Goal: Task Accomplishment & Management: Manage account settings

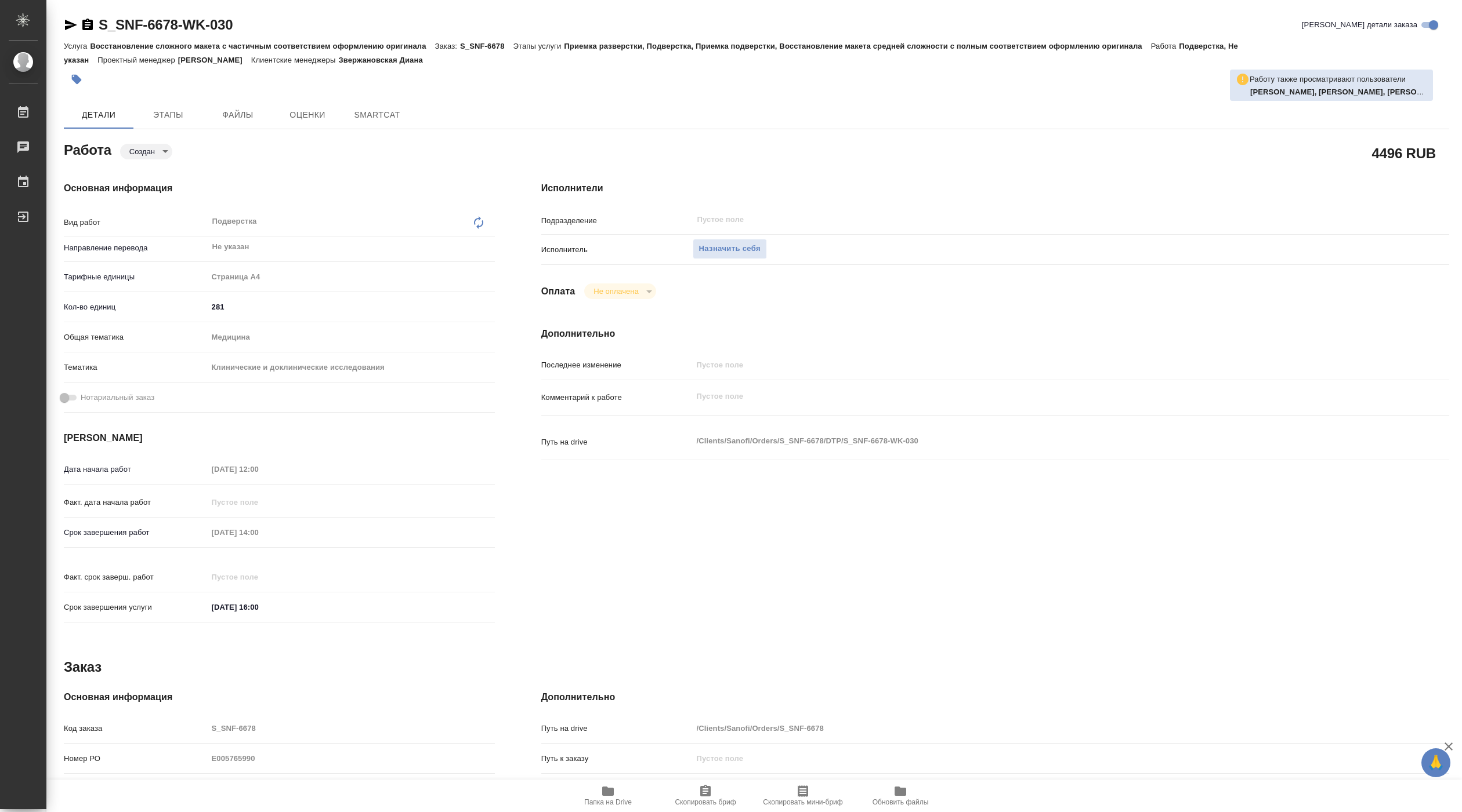
type textarea "x"
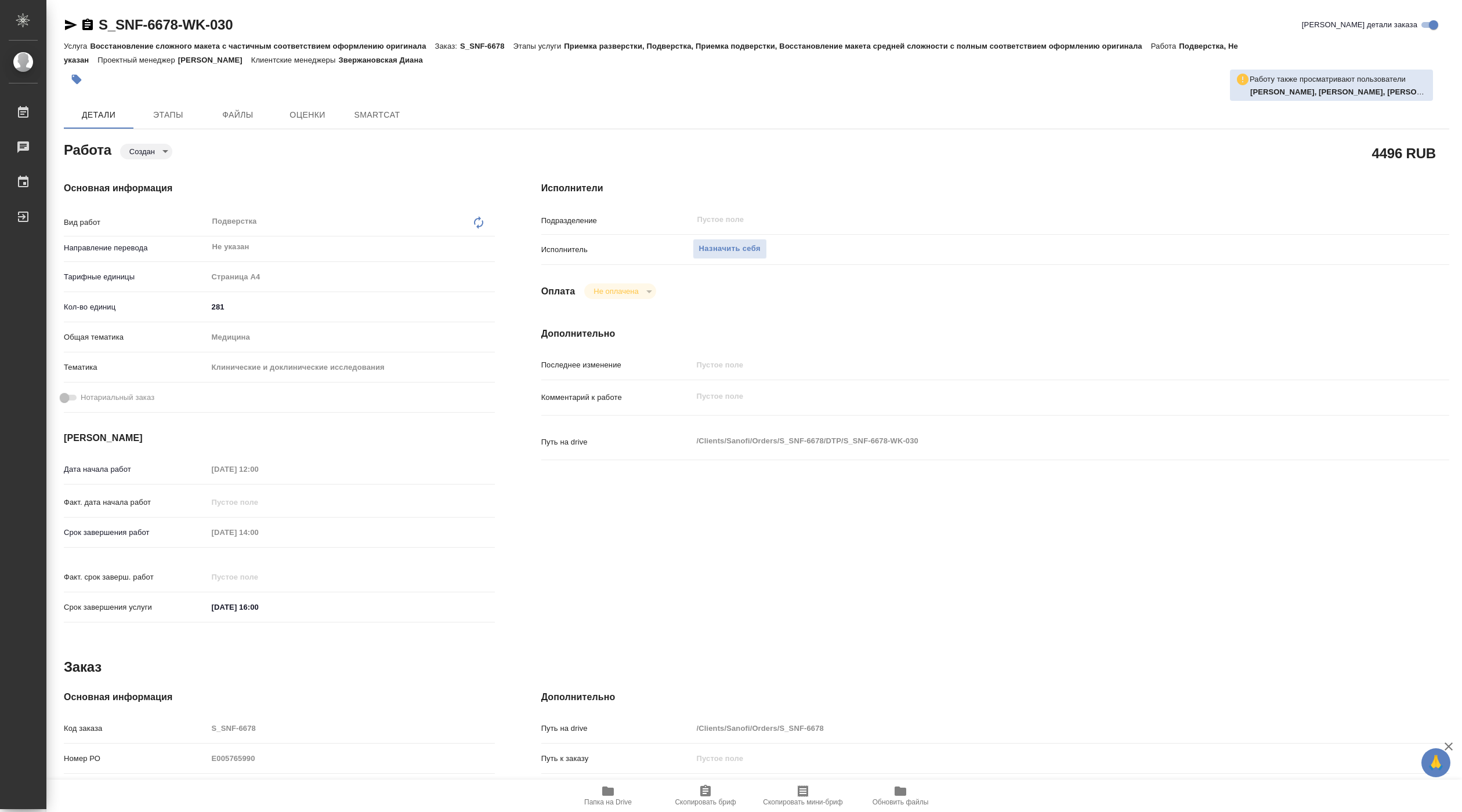
type textarea "x"
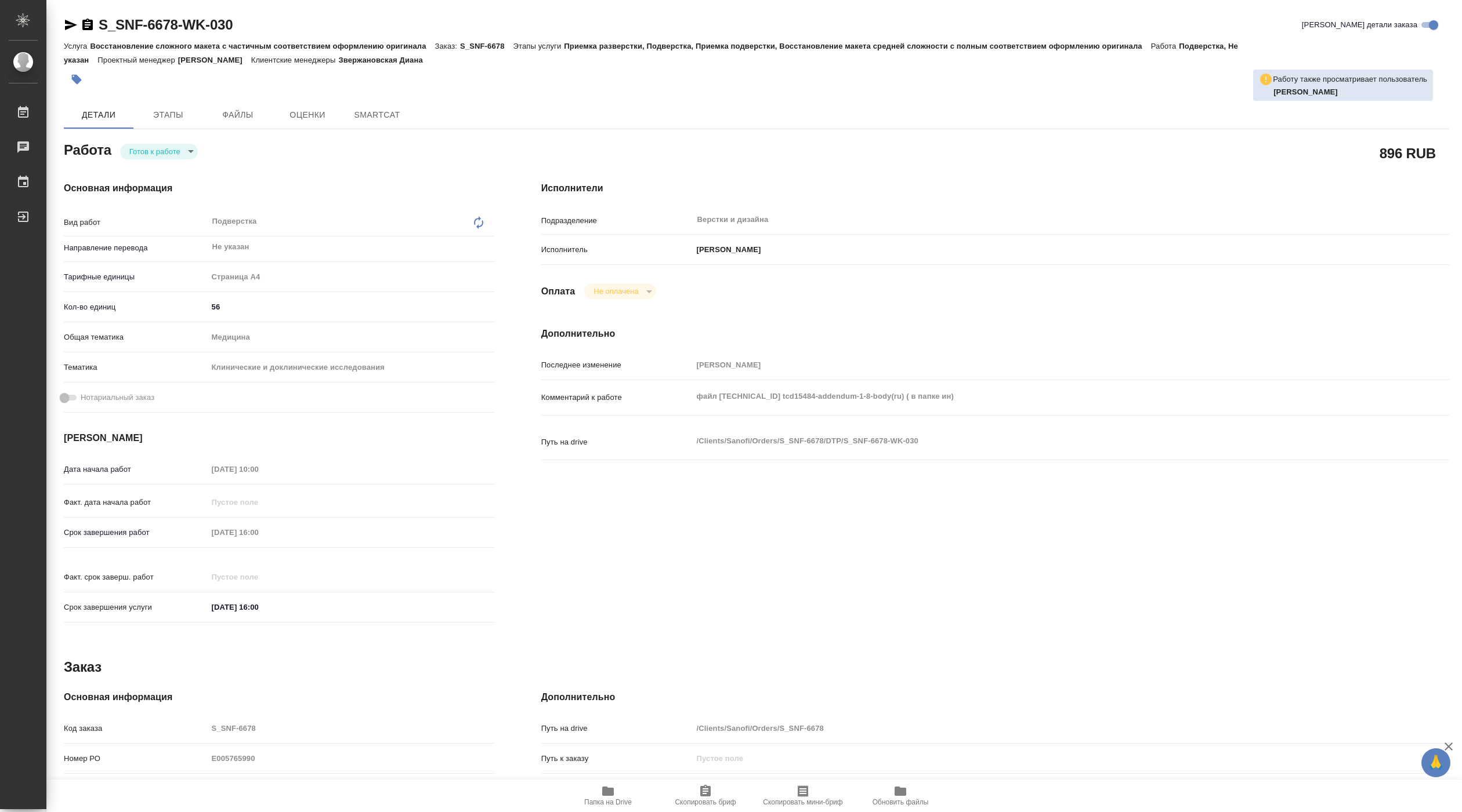
type textarea "x"
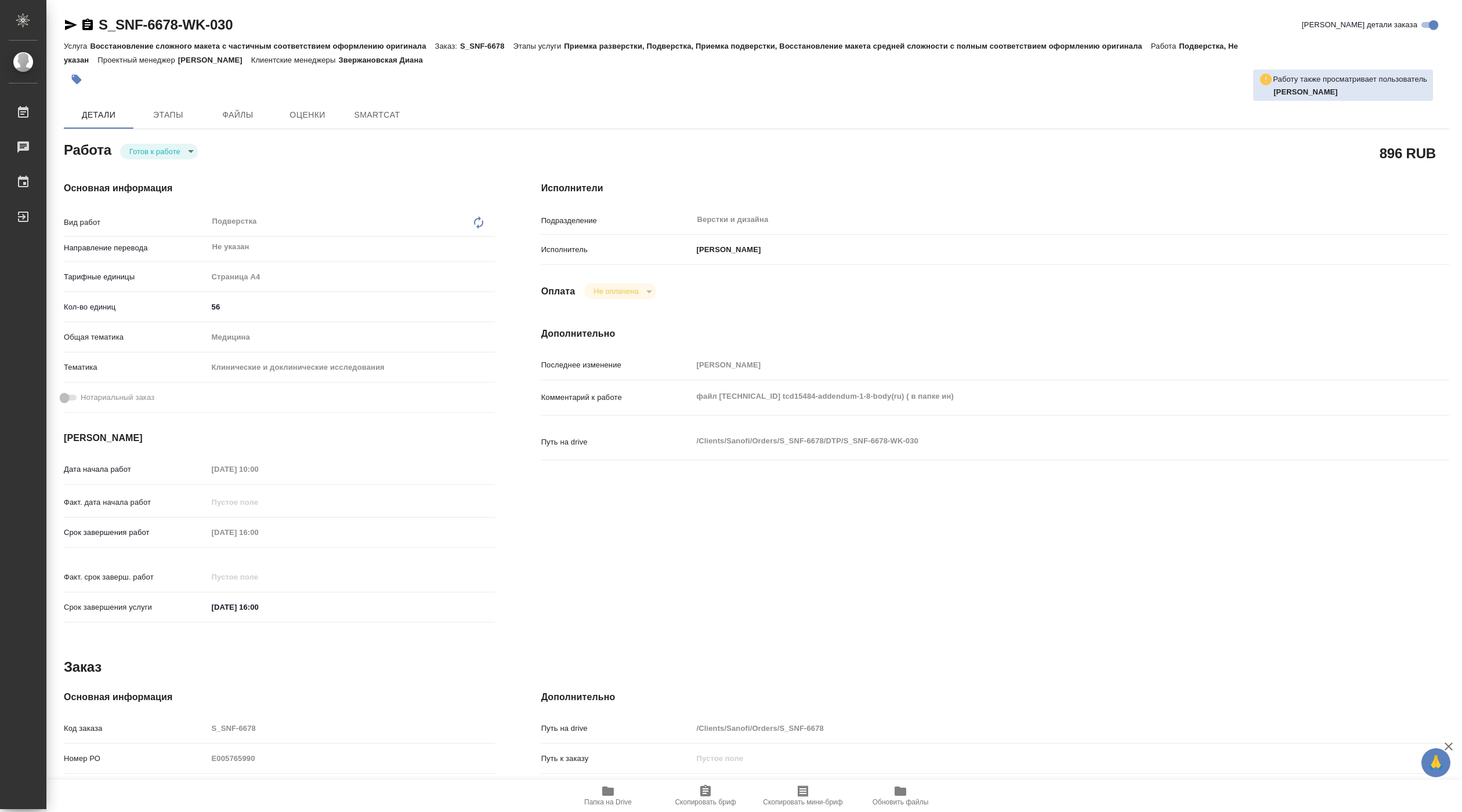
type textarea "x"
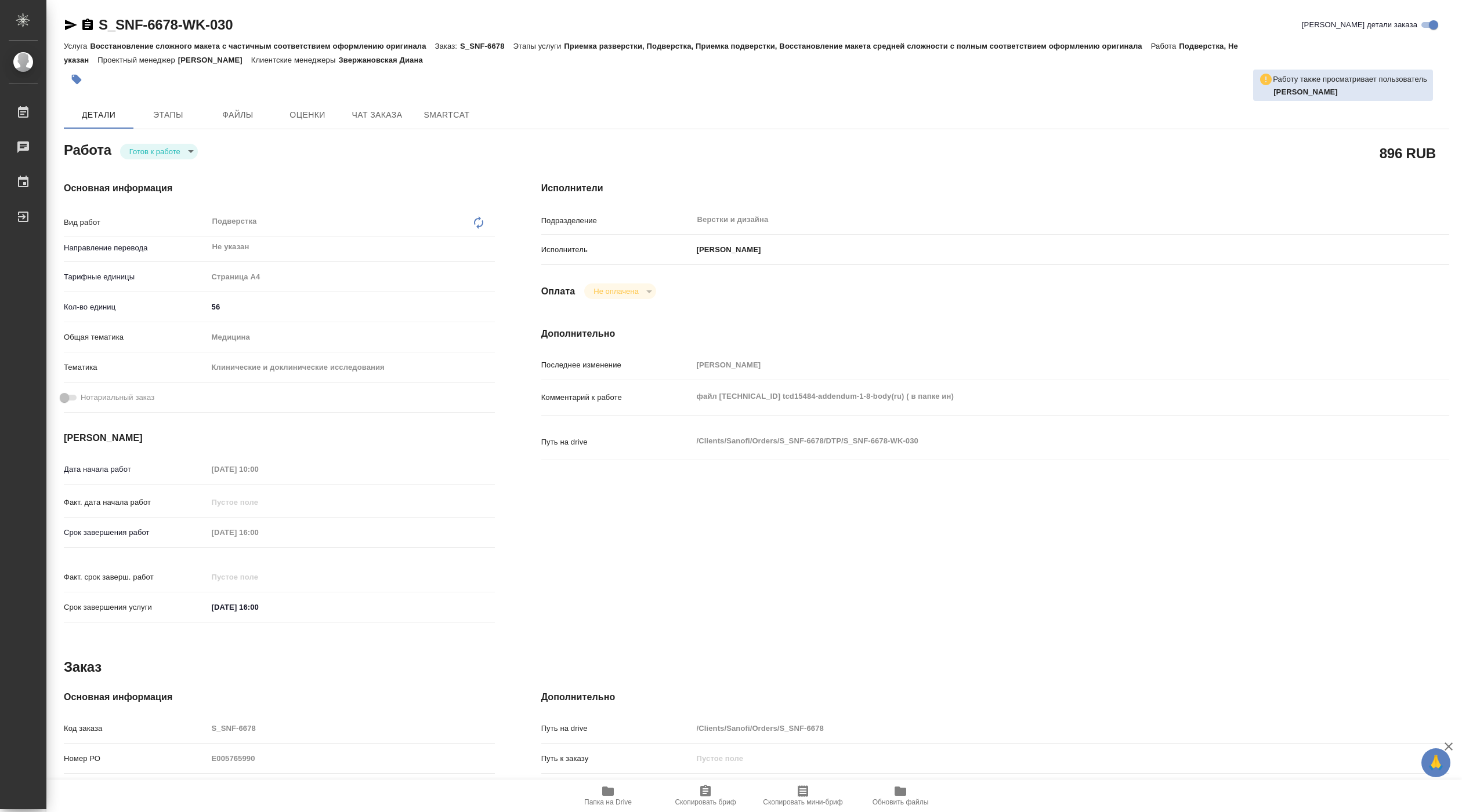
type textarea "x"
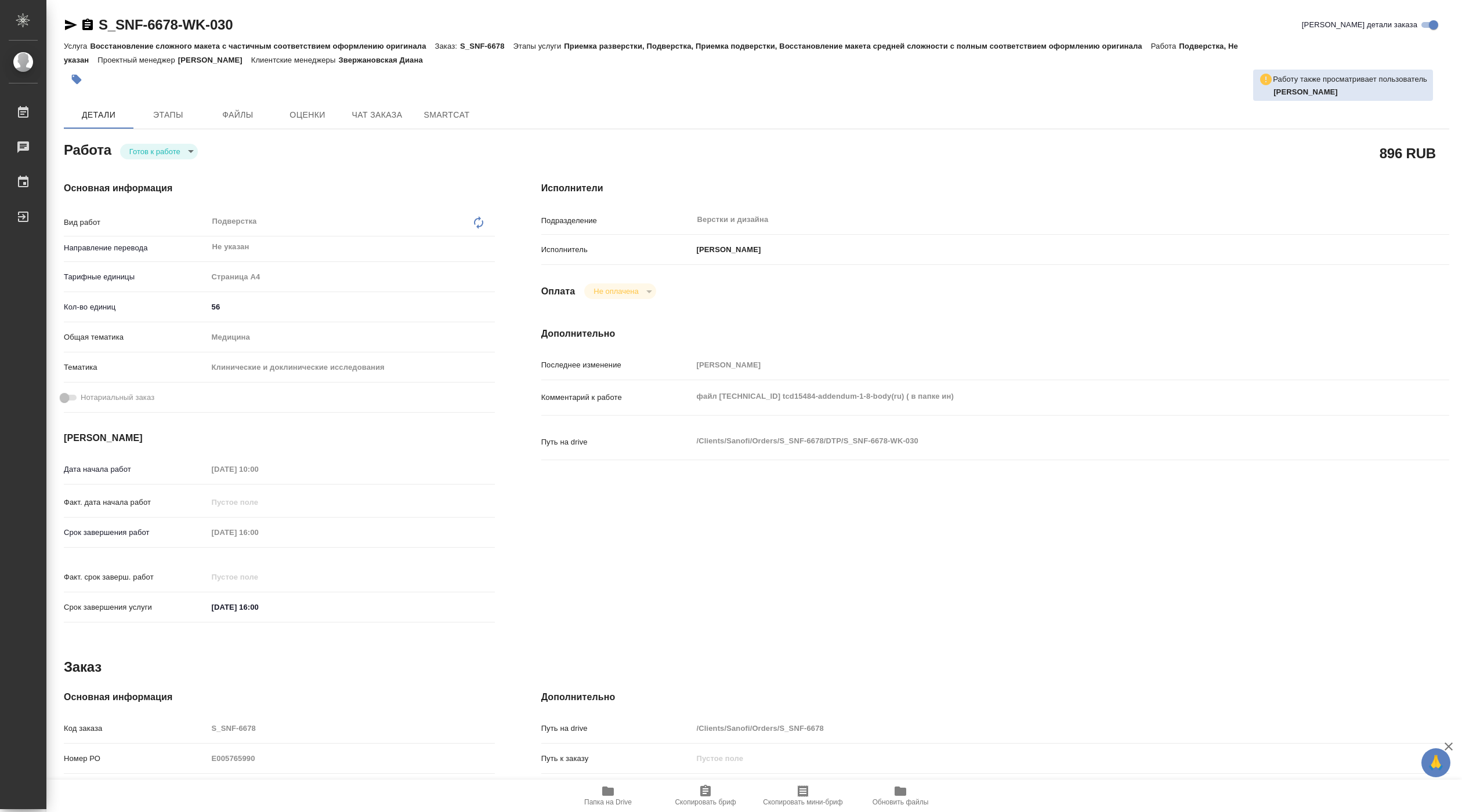
type textarea "x"
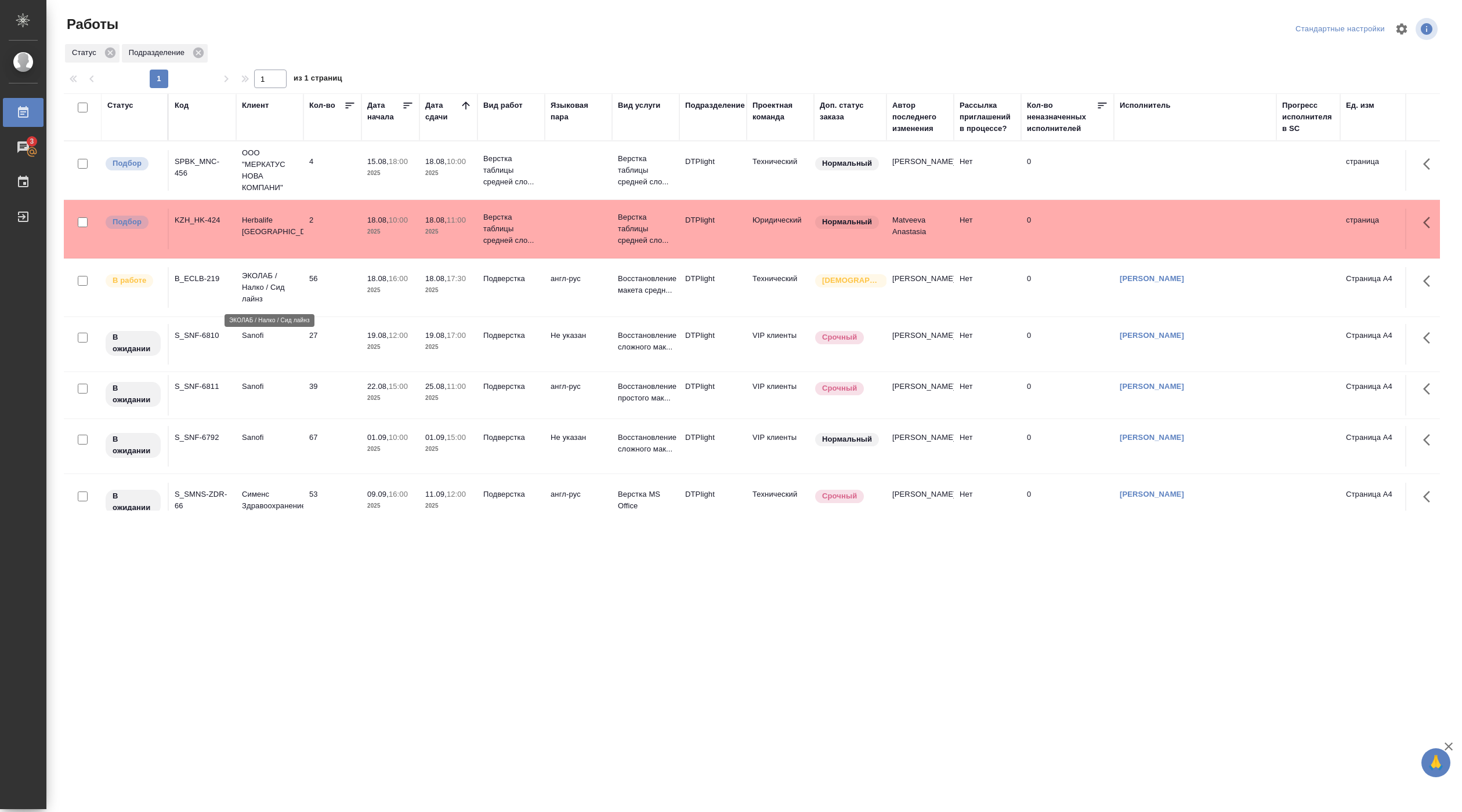
click at [281, 298] on p "ЭКОЛАБ / Налко / Сид лайнз" at bounding box center [270, 287] width 55 height 35
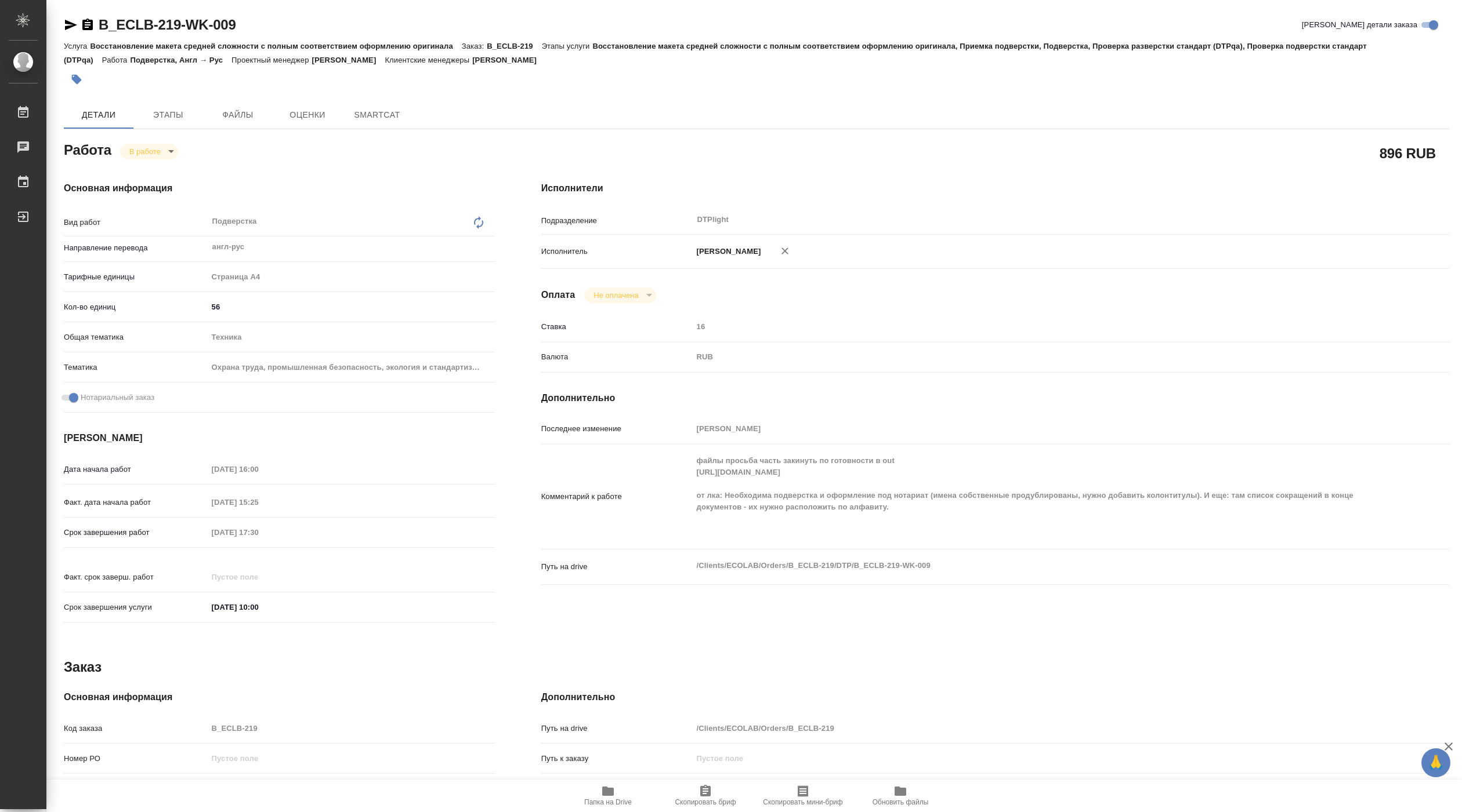
type textarea "x"
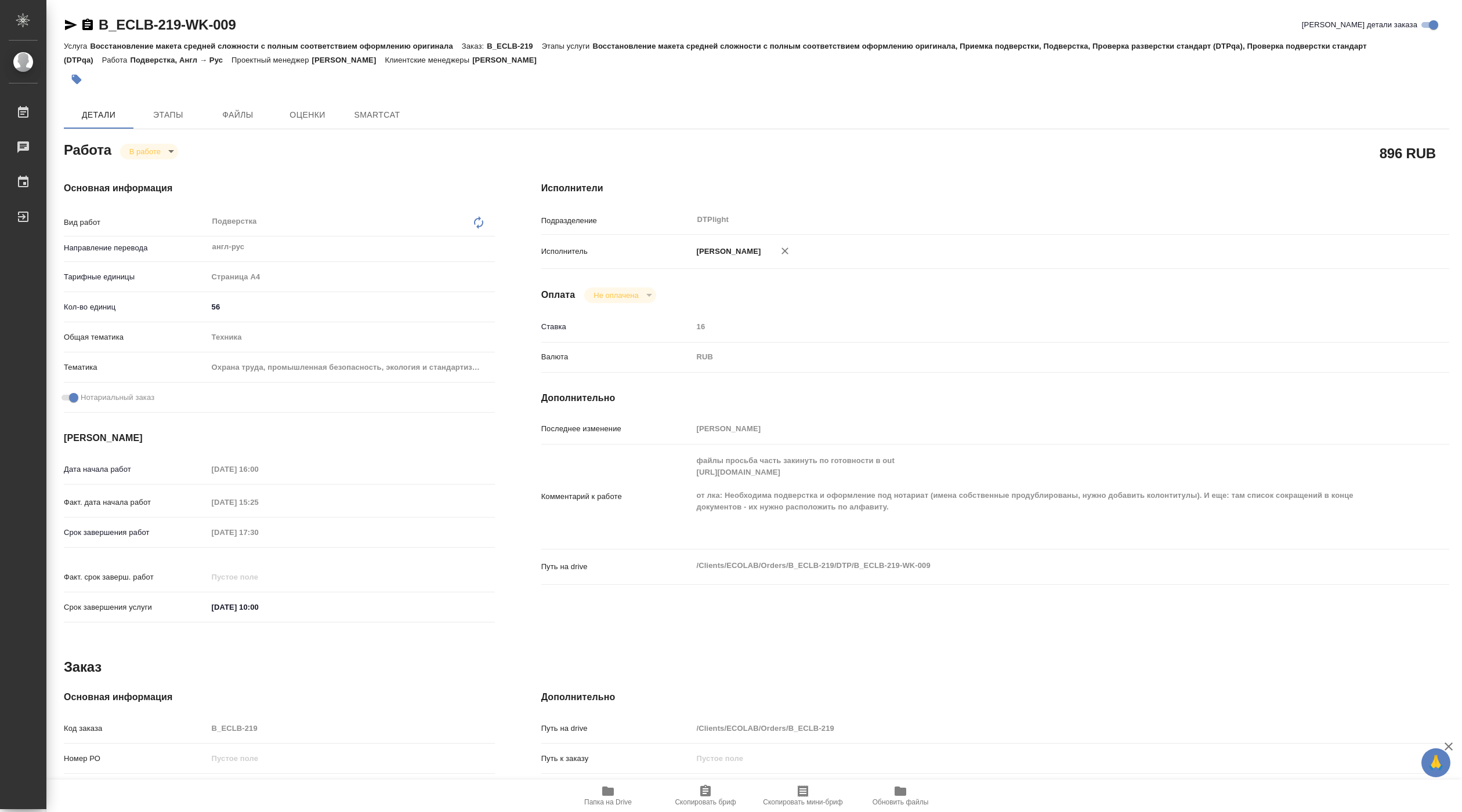
type textarea "x"
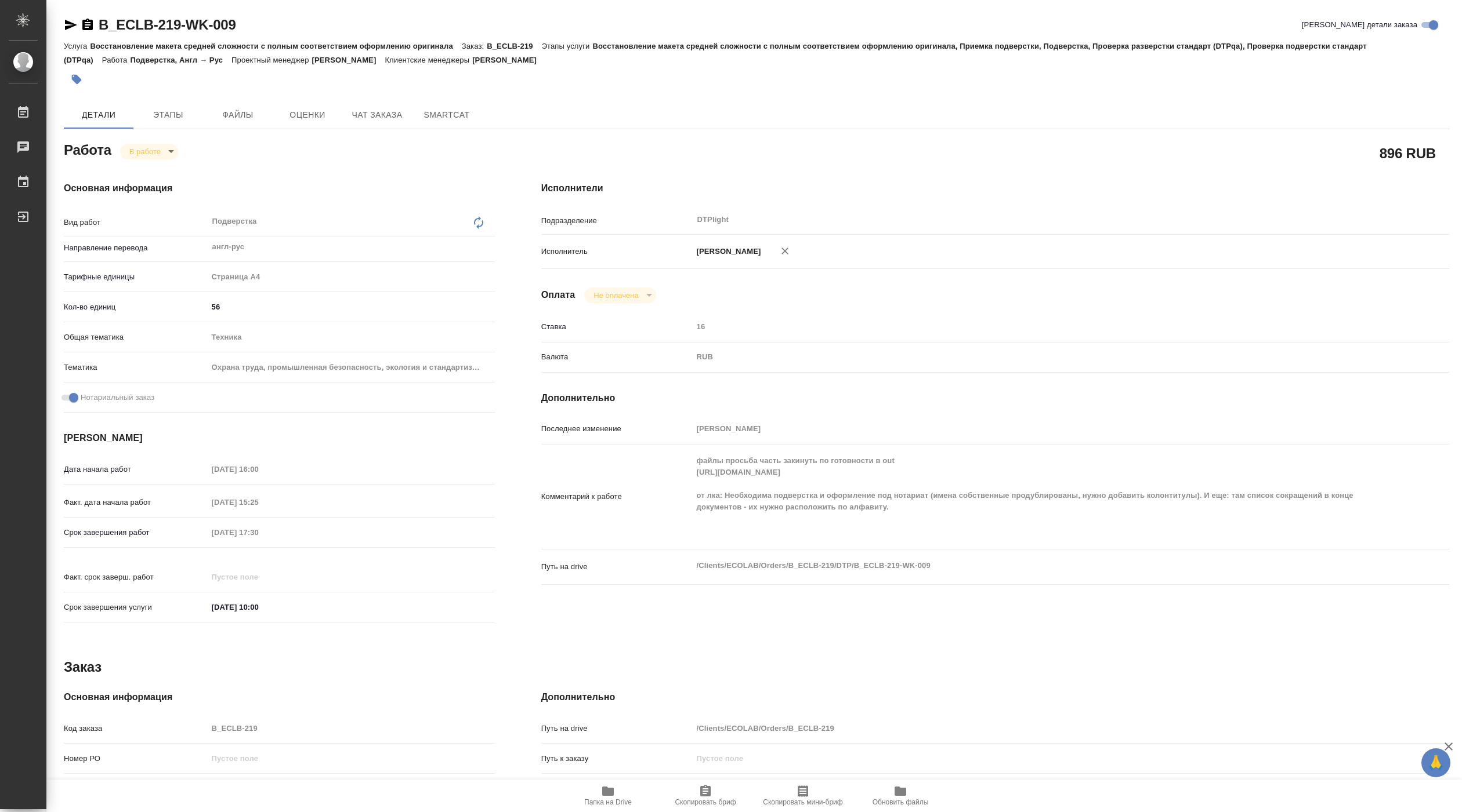
type textarea "x"
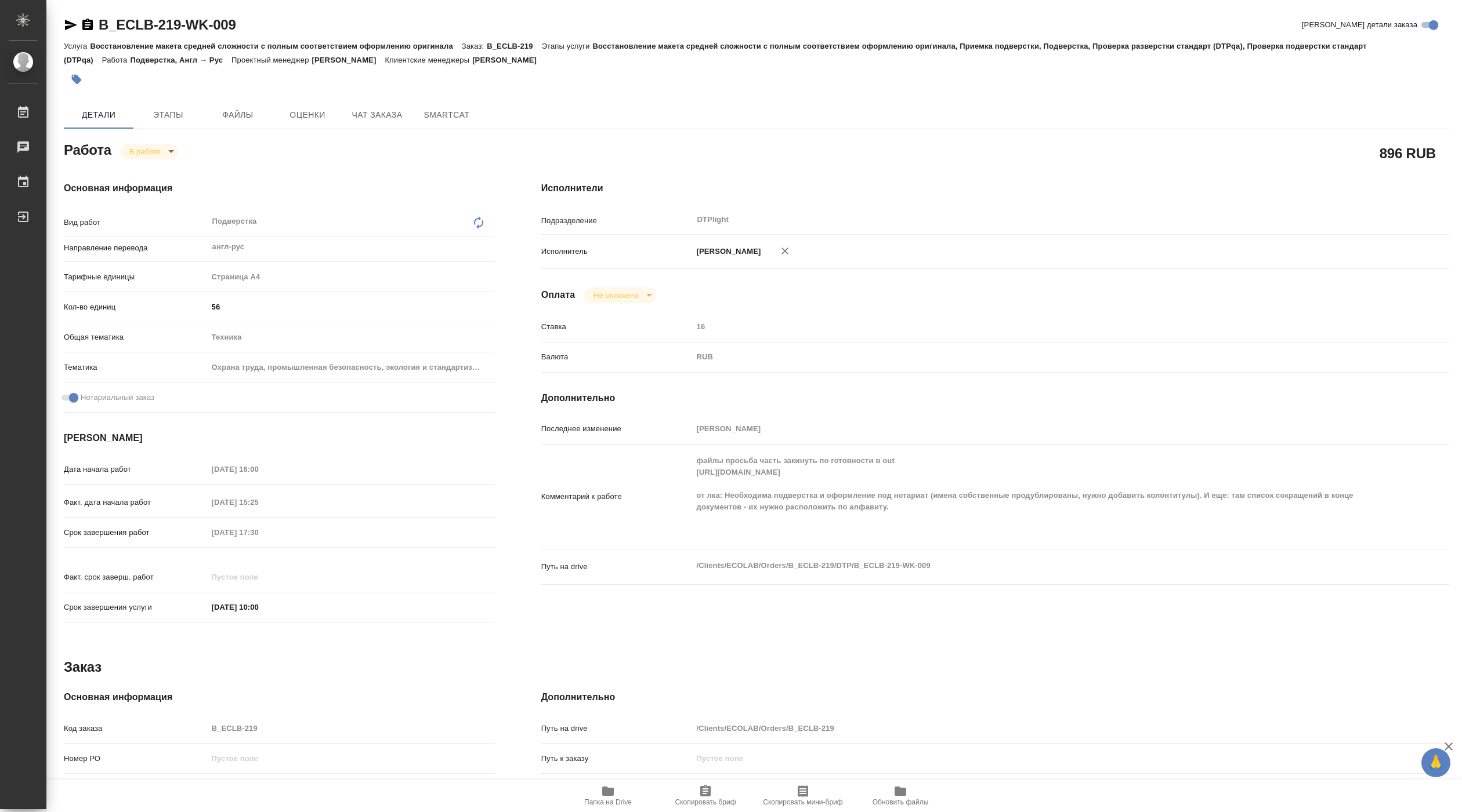
type textarea "x"
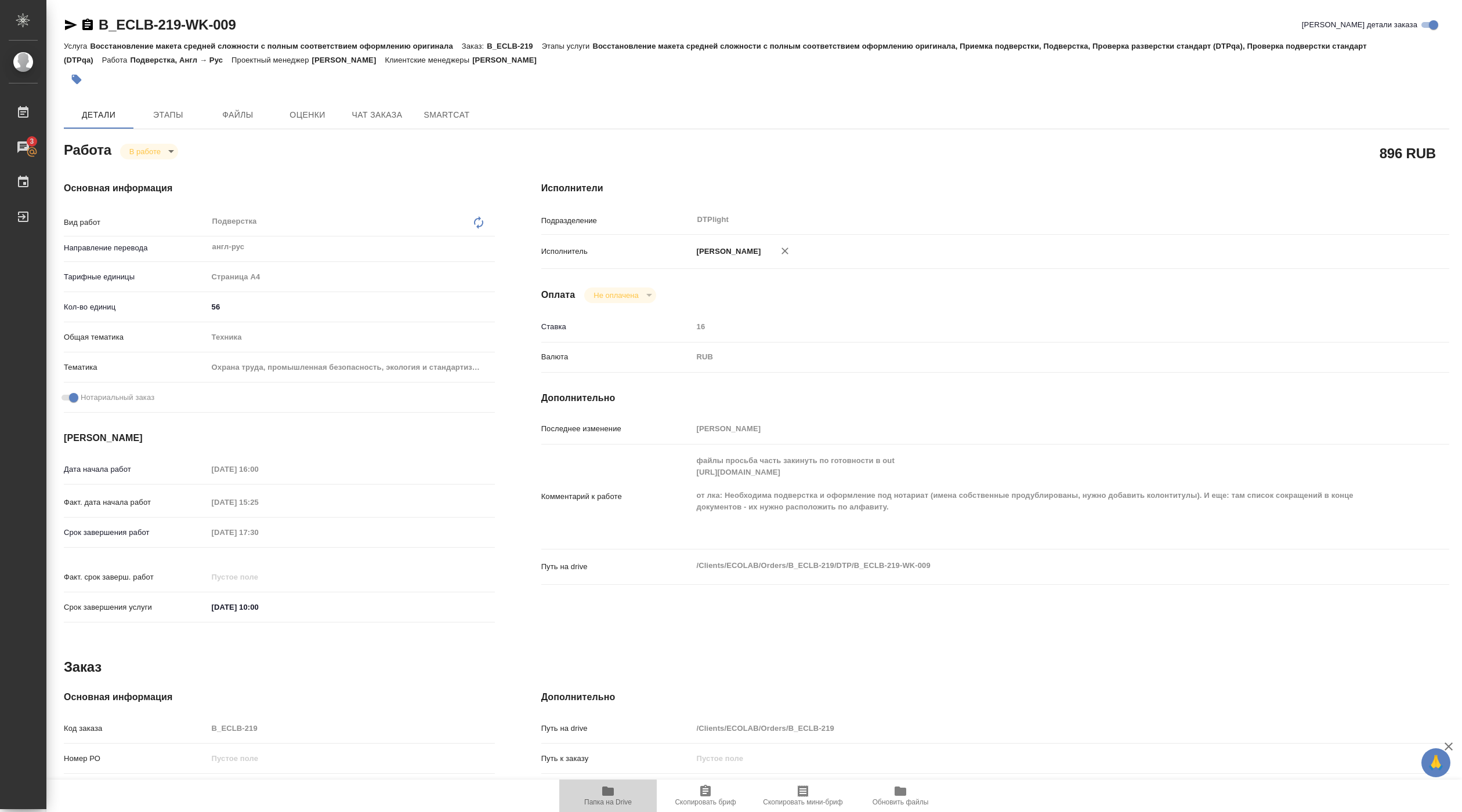
click at [608, 800] on span "Папка на Drive" at bounding box center [608, 802] width 47 height 8
drag, startPoint x: 99, startPoint y: 37, endPoint x: 263, endPoint y: 35, distance: 164.0
click at [263, 35] on div "B_ECLB-219-WK-009 Кратко детали заказа" at bounding box center [756, 27] width 1385 height 23
copy link "B_ECLB-219-WK-009"
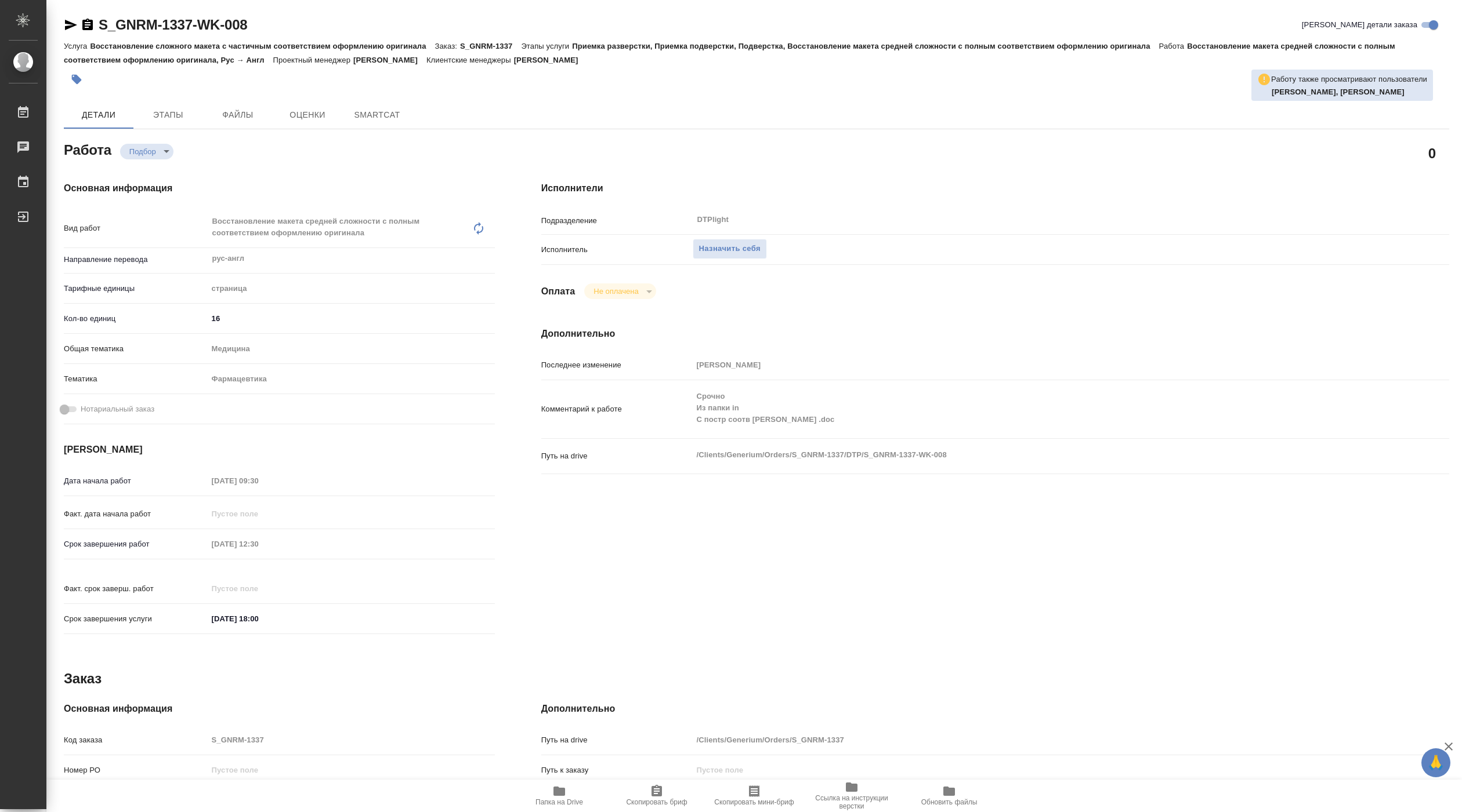
type textarea "x"
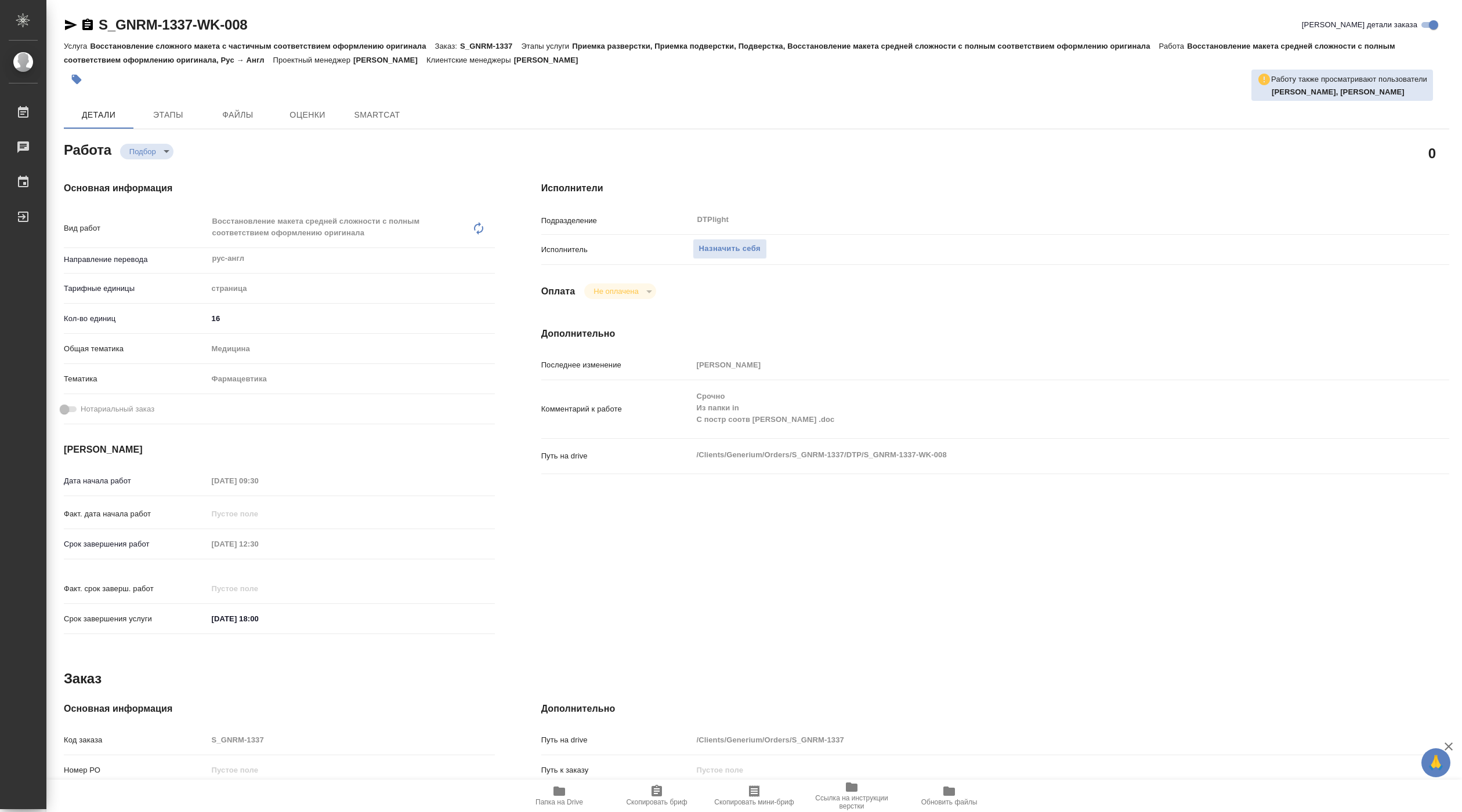
type textarea "x"
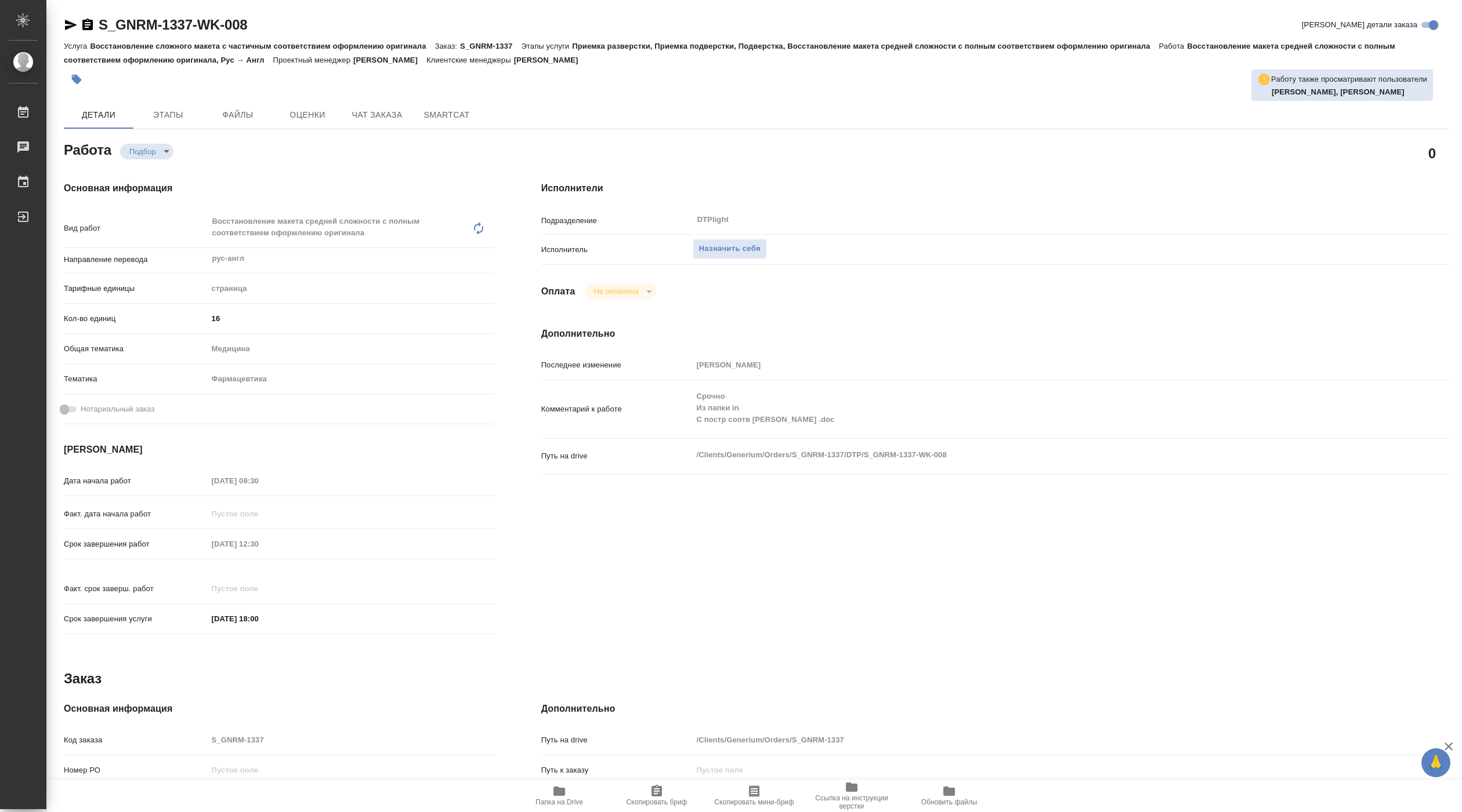
type textarea "x"
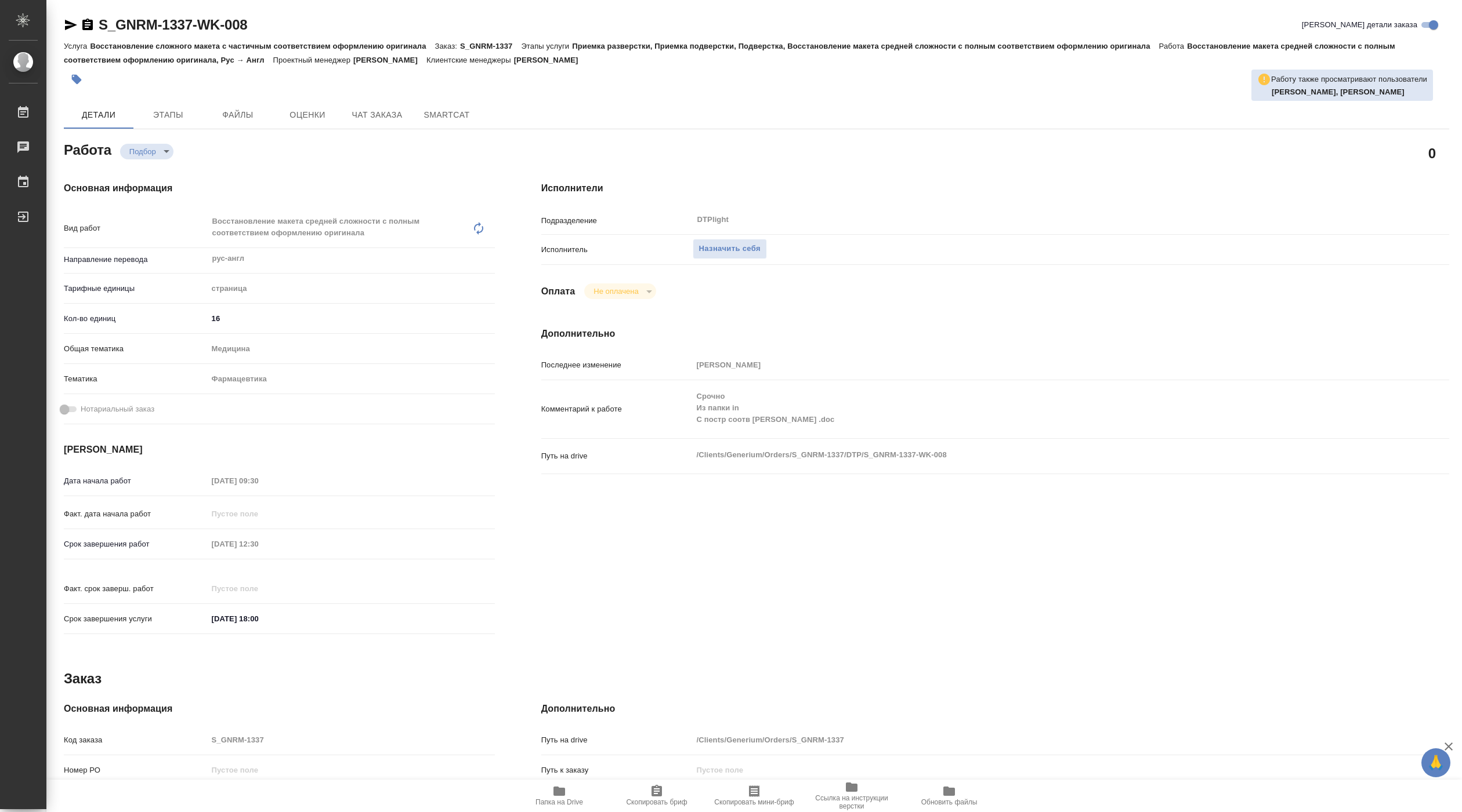
click at [557, 797] on span "Папка на Drive" at bounding box center [559, 795] width 84 height 22
type textarea "x"
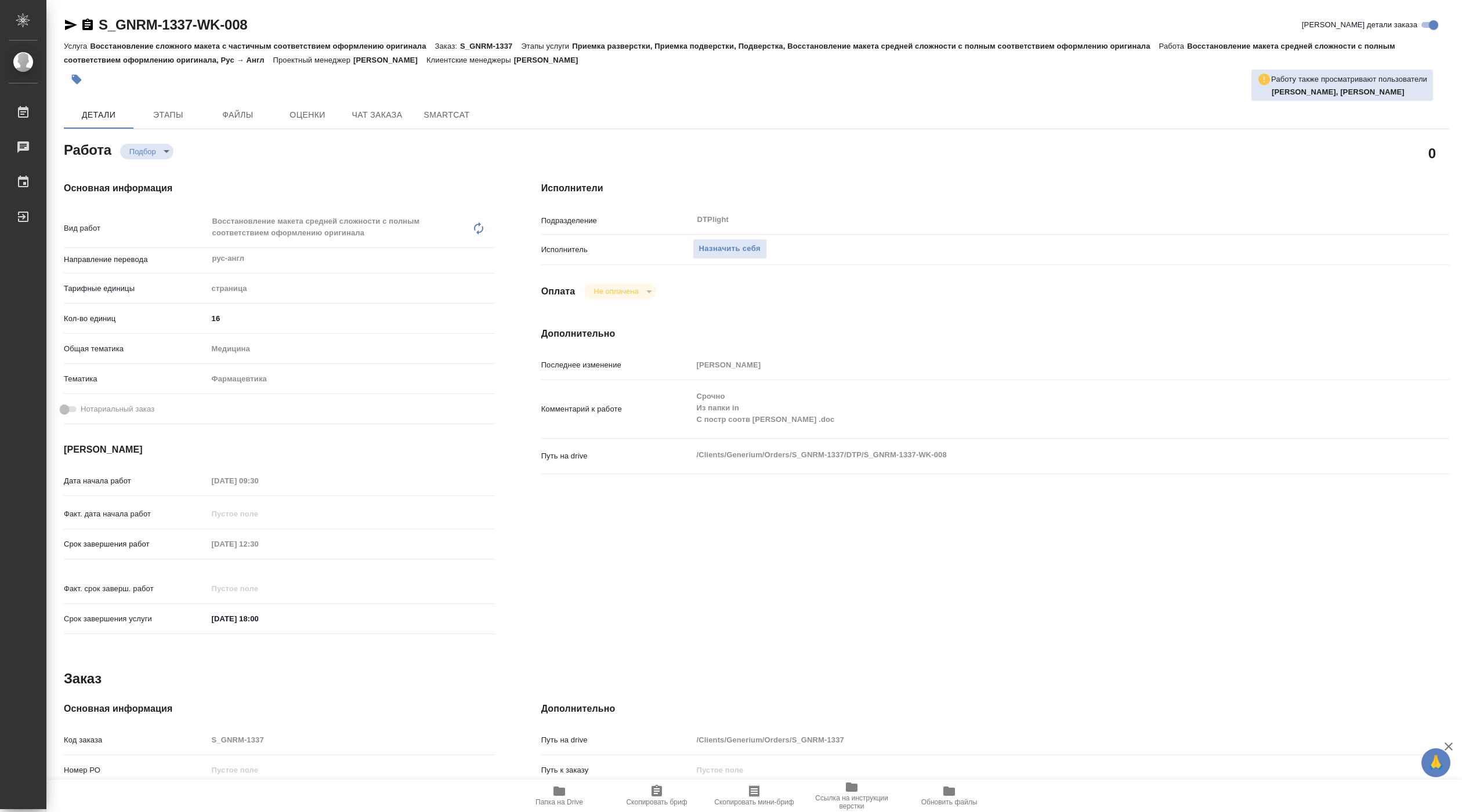
type textarea "x"
click at [719, 245] on span "Назначить себя" at bounding box center [729, 249] width 61 height 13
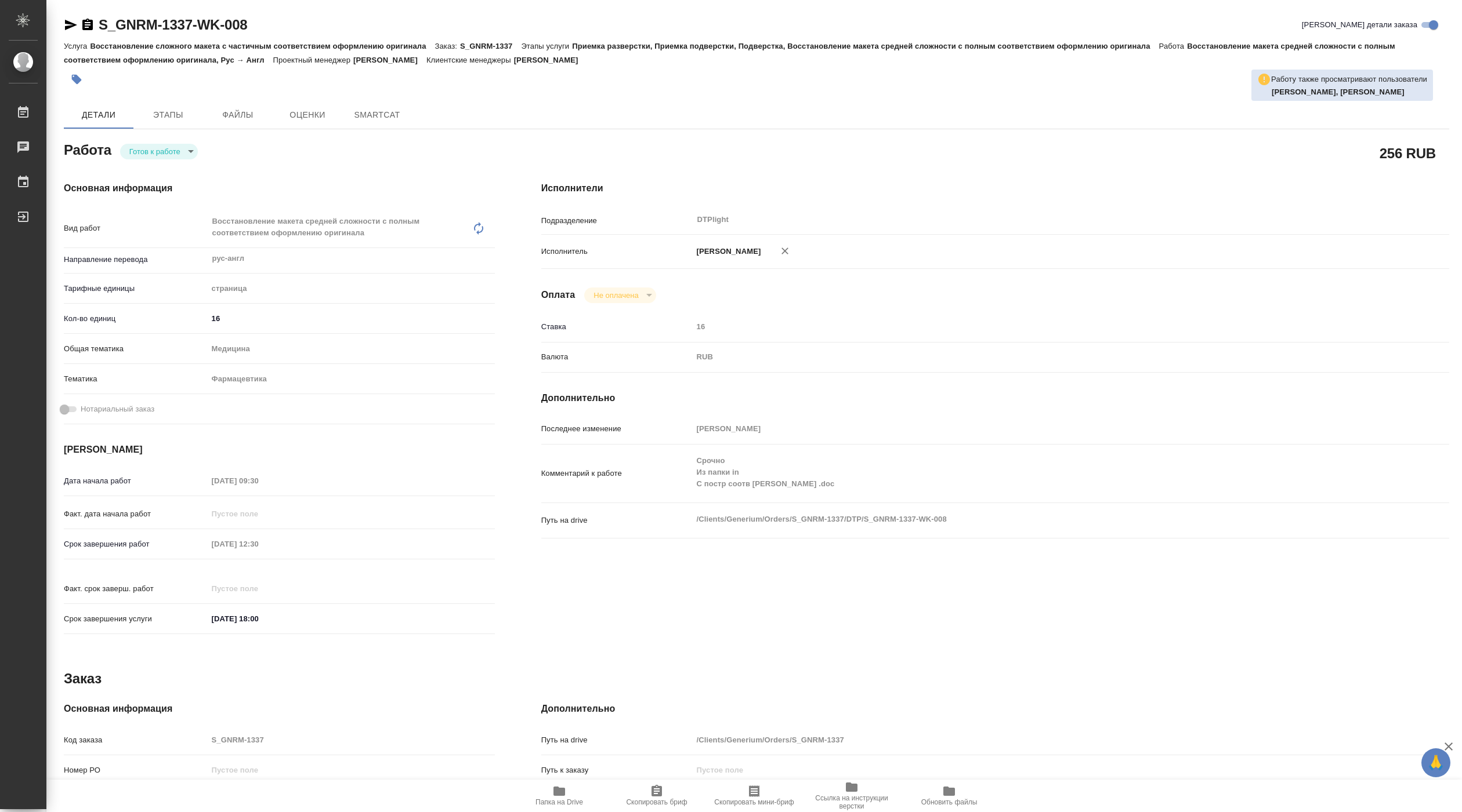
type textarea "x"
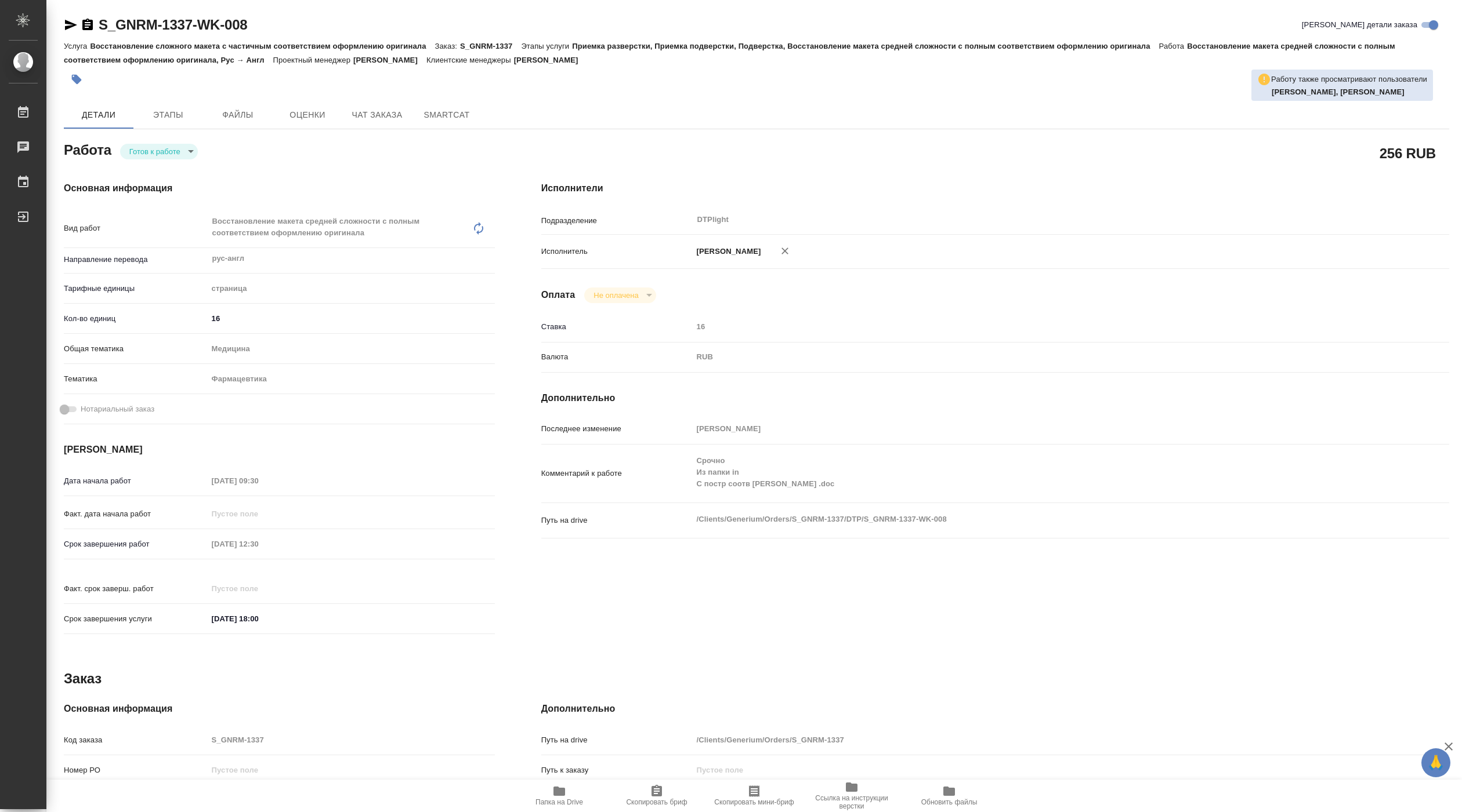
type textarea "x"
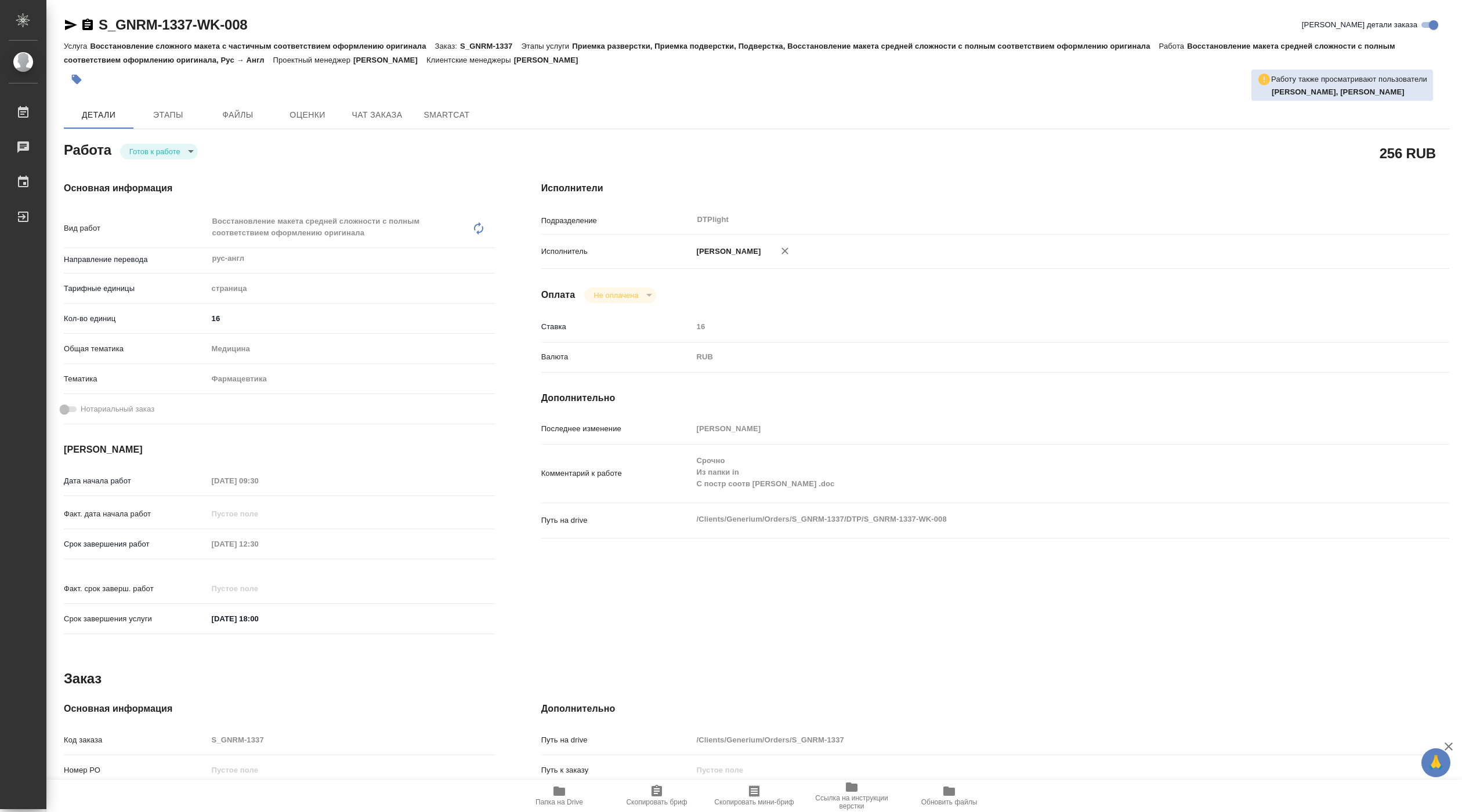
type textarea "x"
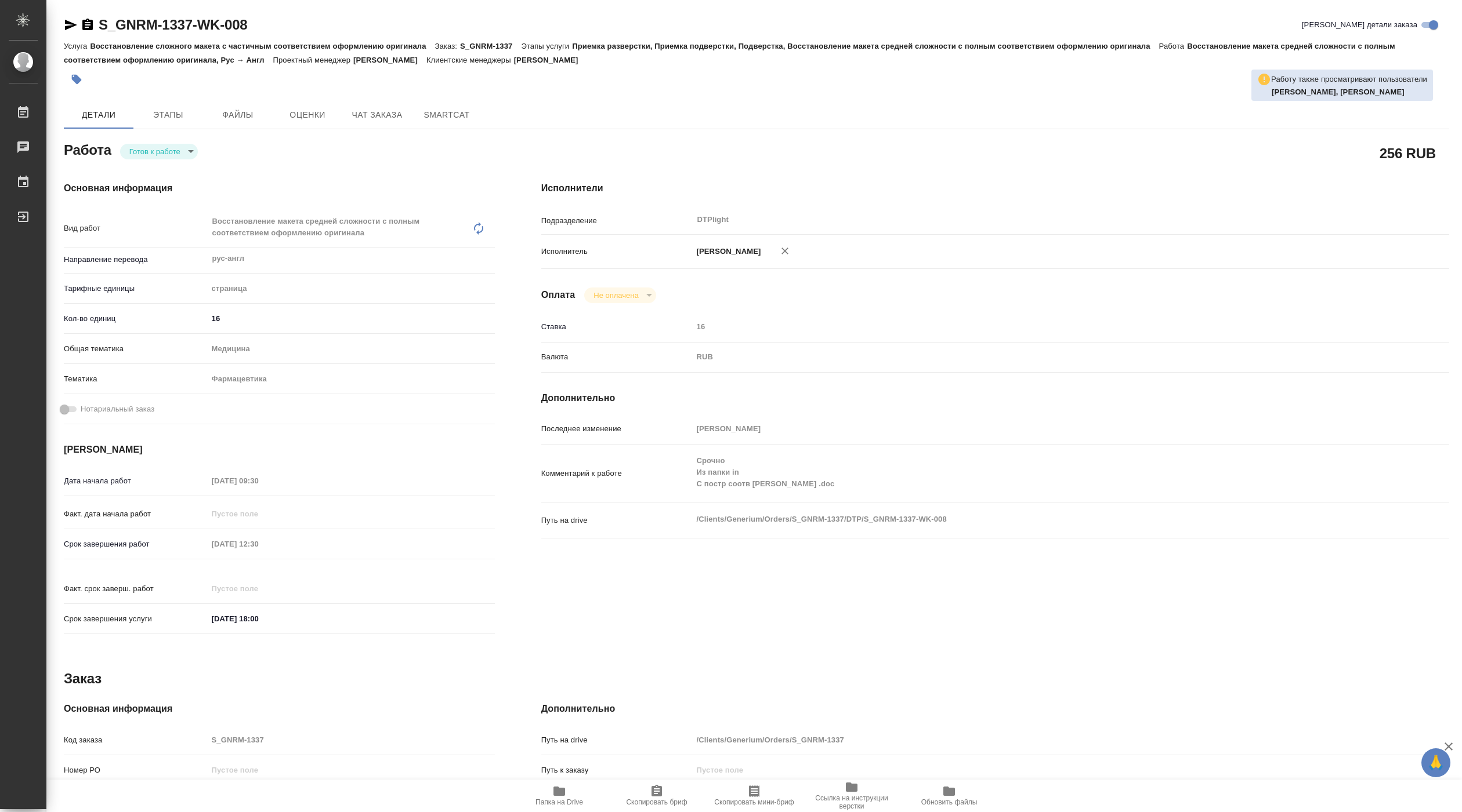
type textarea "x"
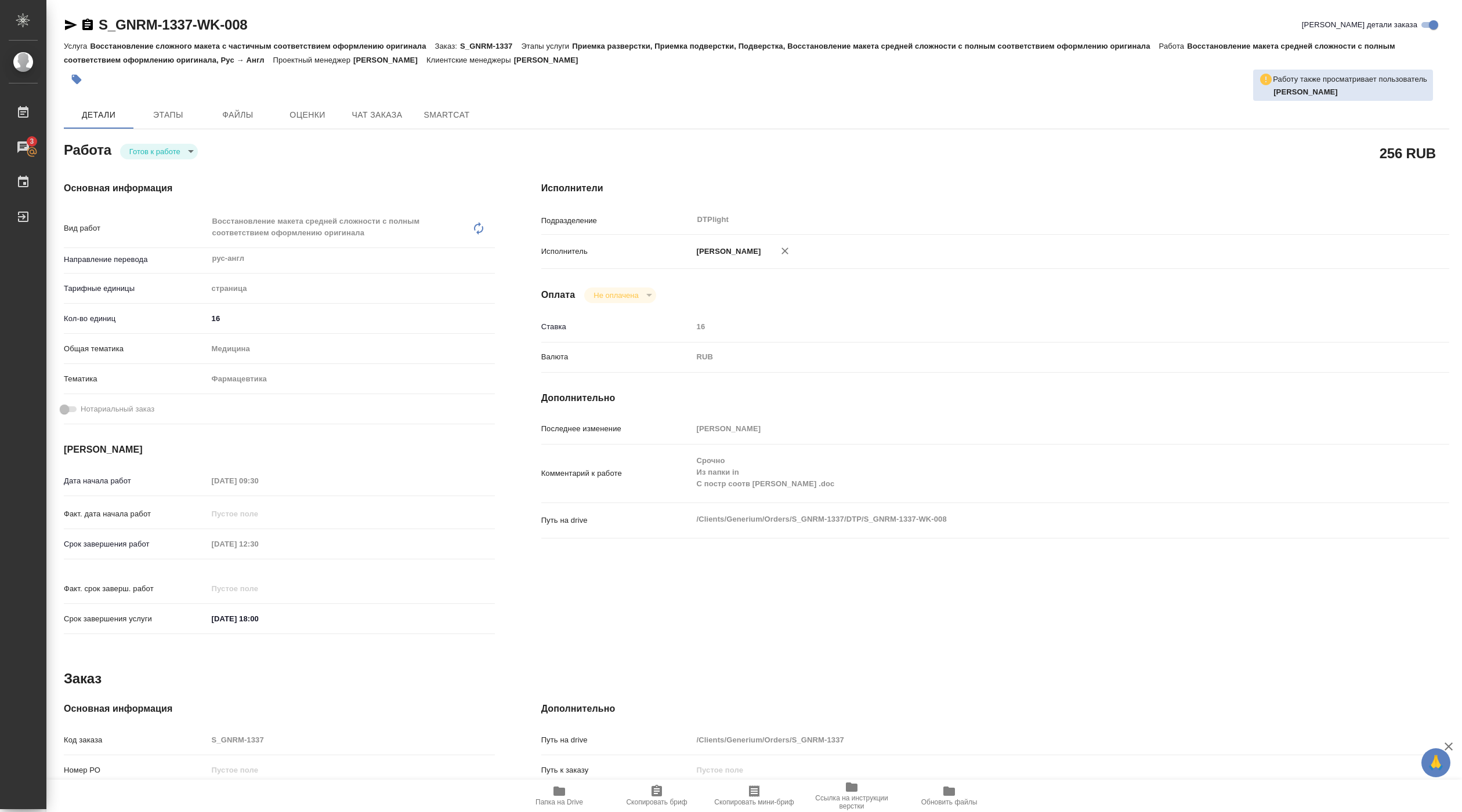
click at [178, 153] on body "🙏 .cls-1 fill:#fff; AWATERA Pankina Anna Работы 3 Чаты График Выйти S_GNRM-1337…" at bounding box center [731, 406] width 1462 height 812
click at [164, 154] on button "В работе" at bounding box center [148, 152] width 38 height 13
type textarea "x"
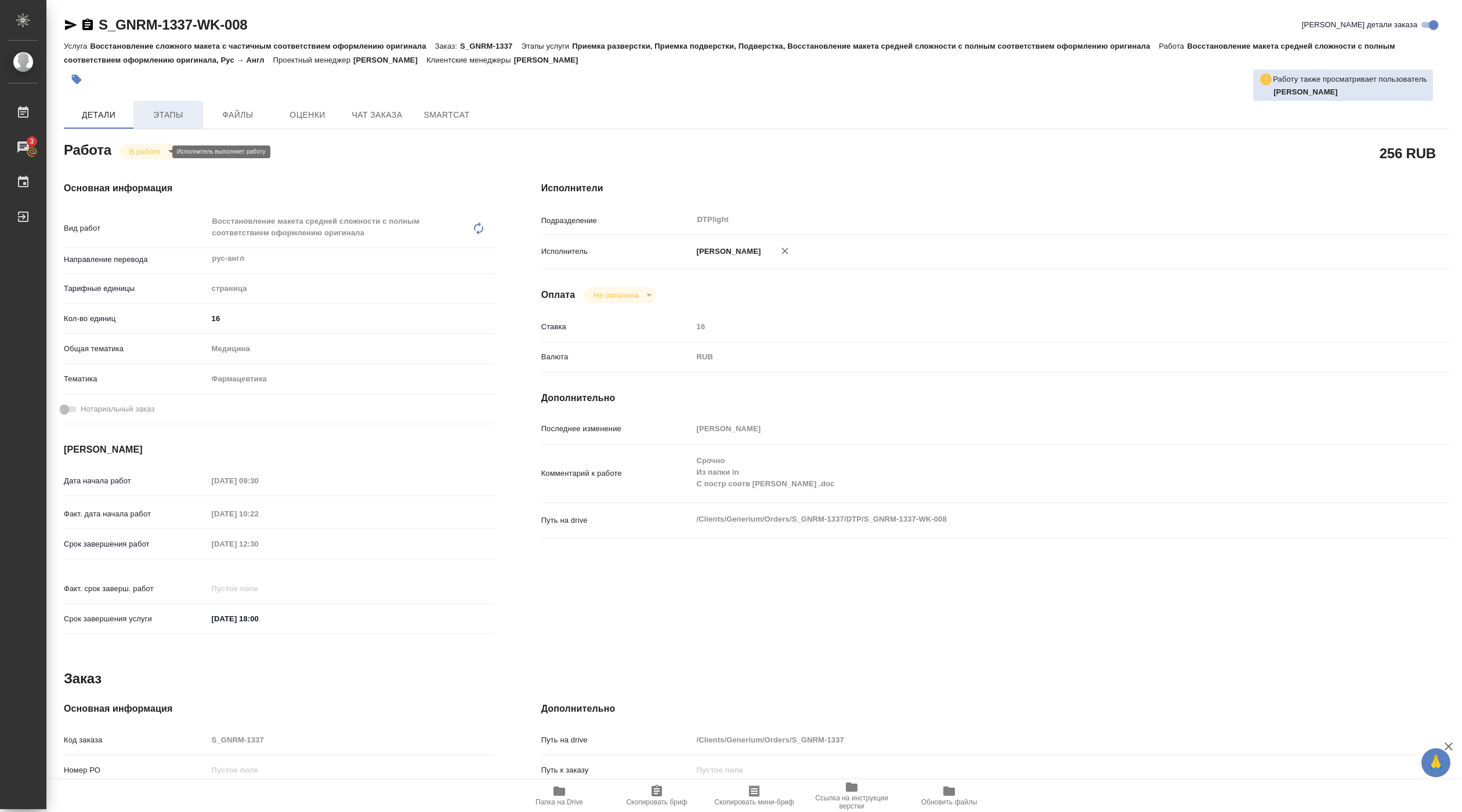
type textarea "x"
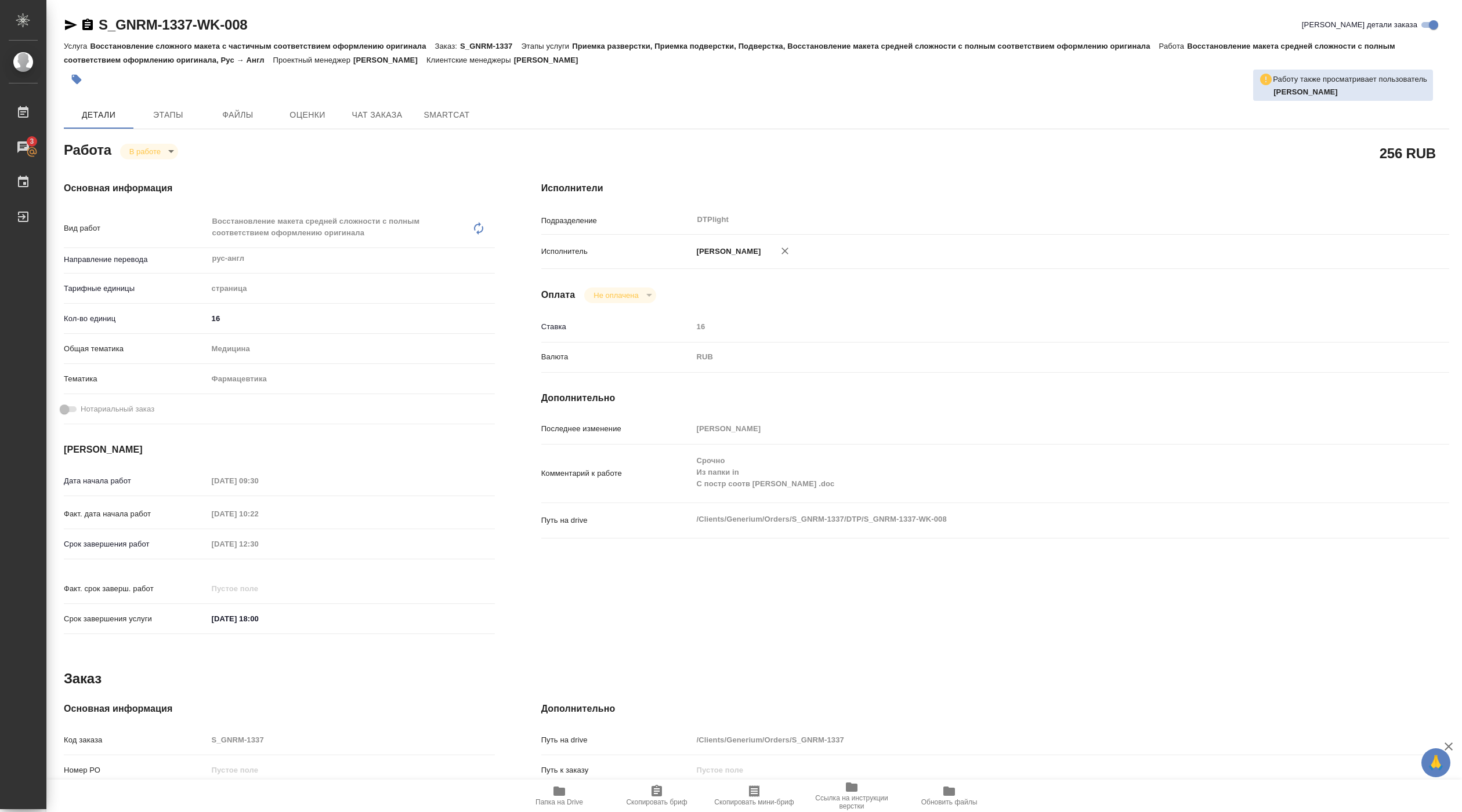
type textarea "x"
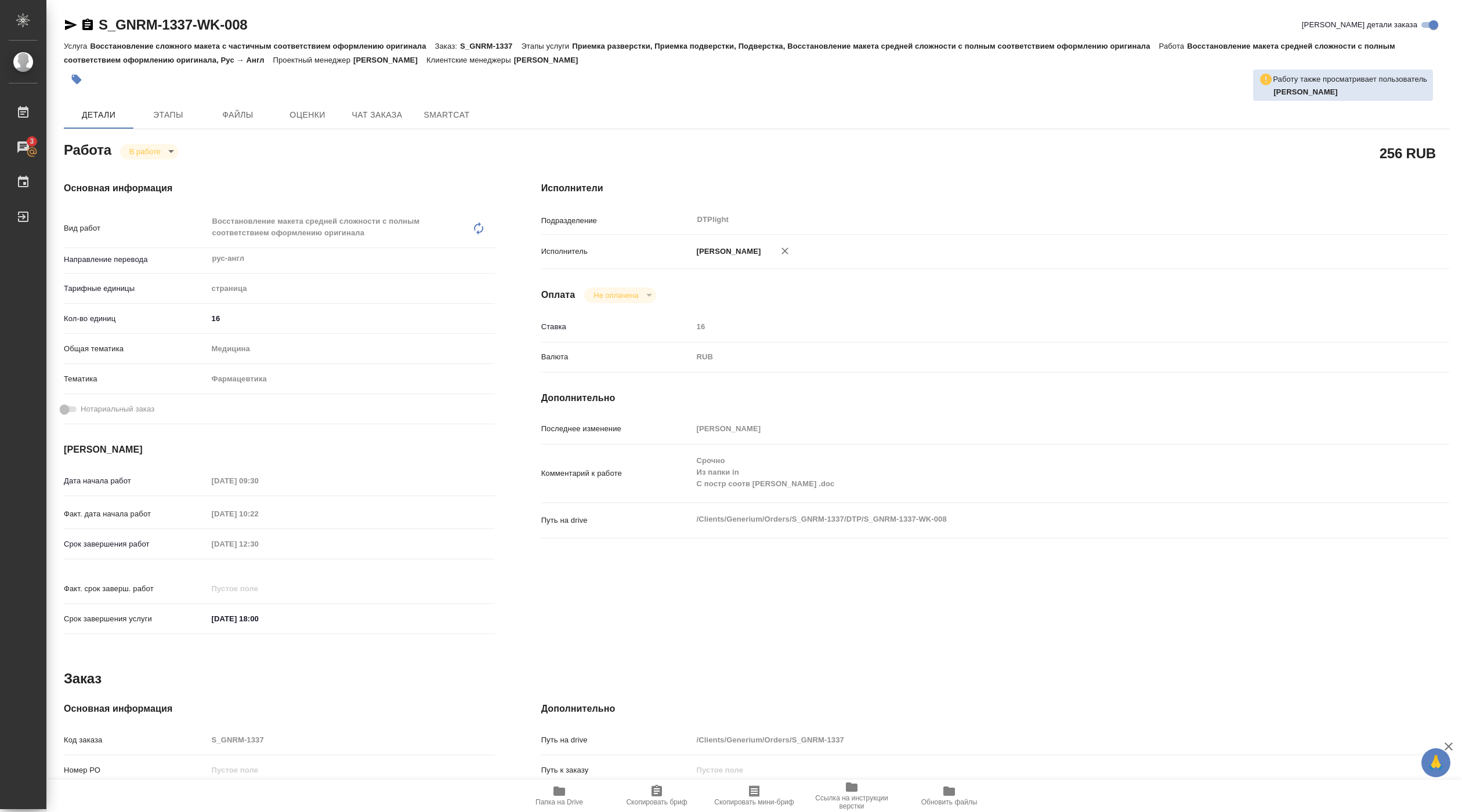
type textarea "x"
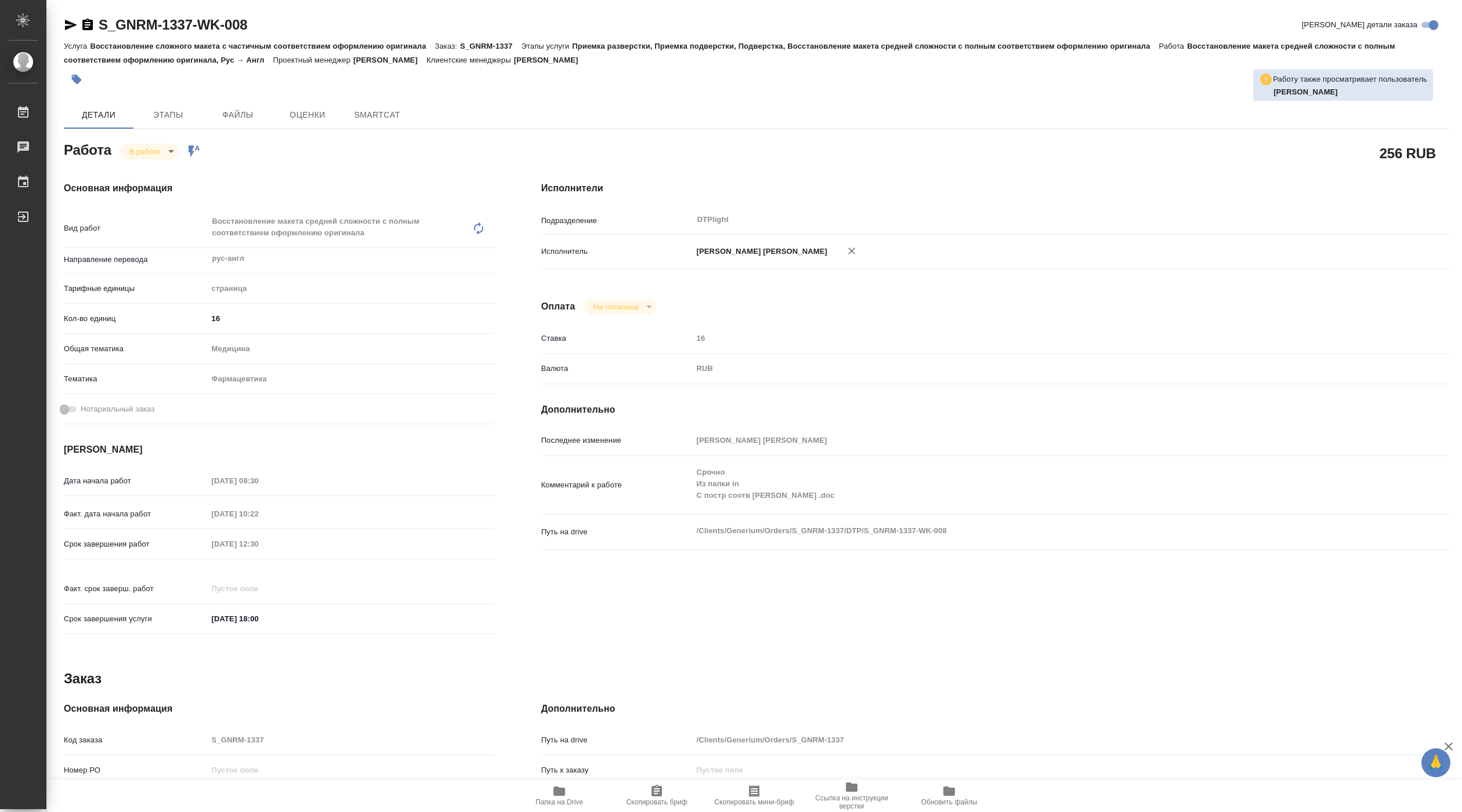
type textarea "x"
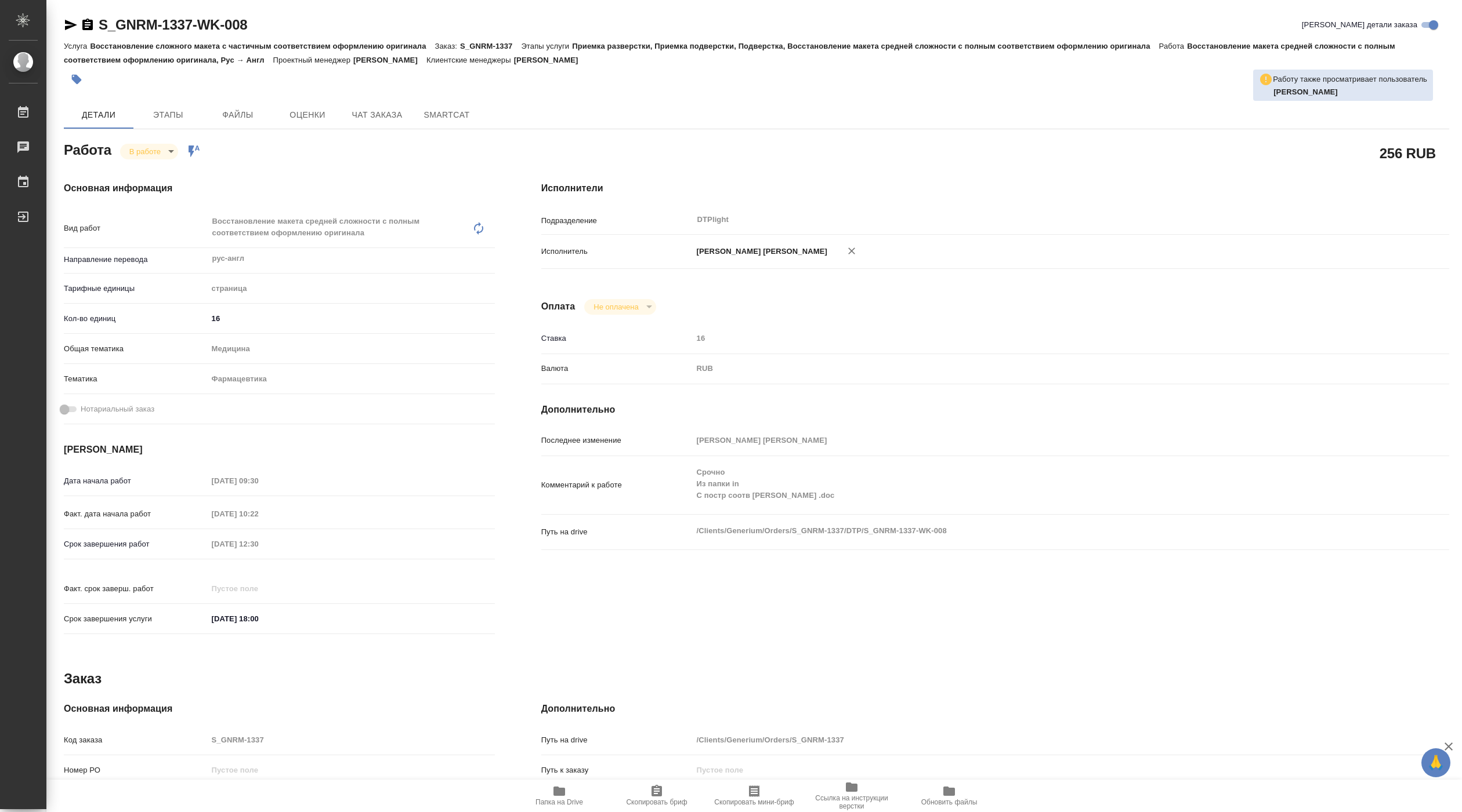
type textarea "x"
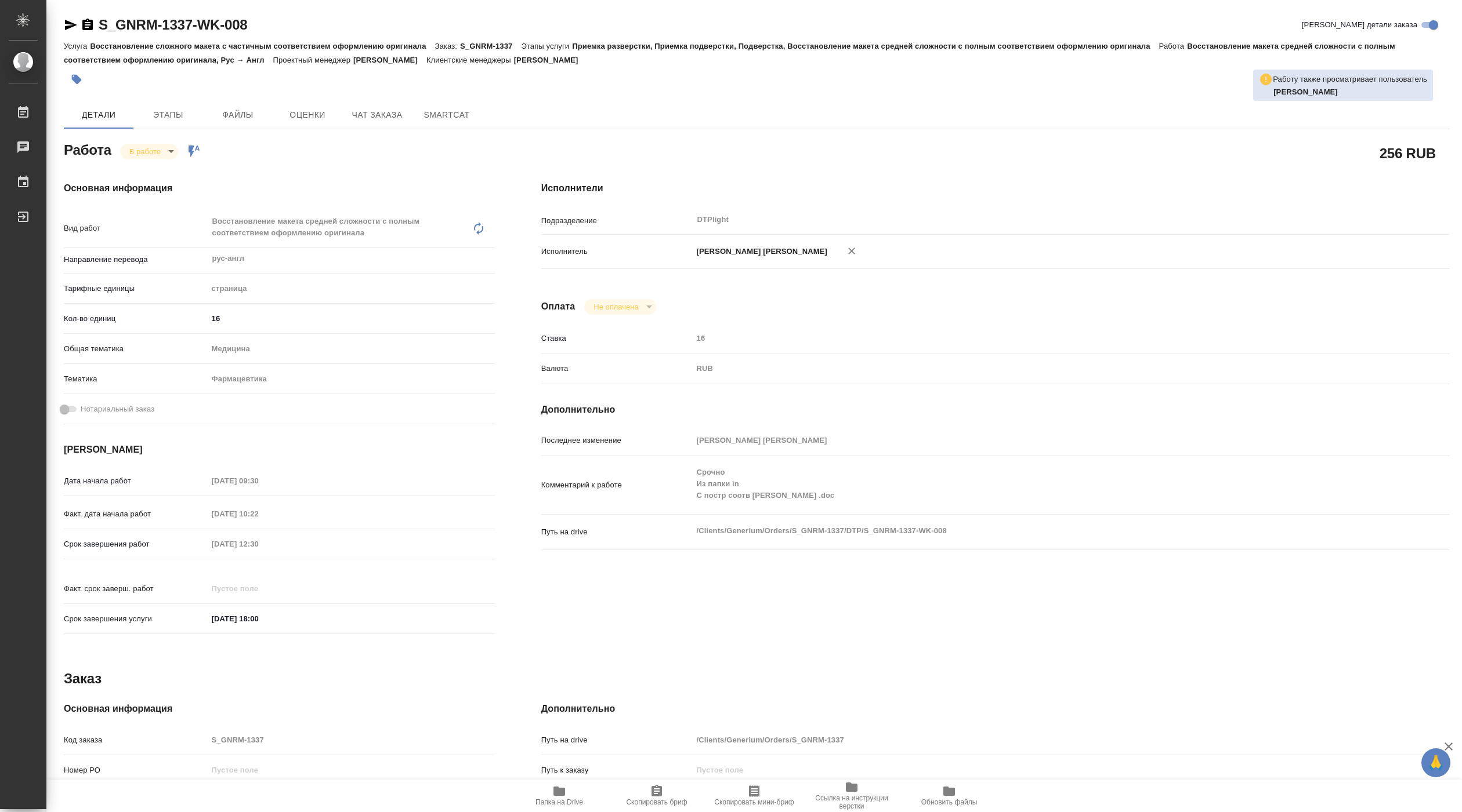
type textarea "x"
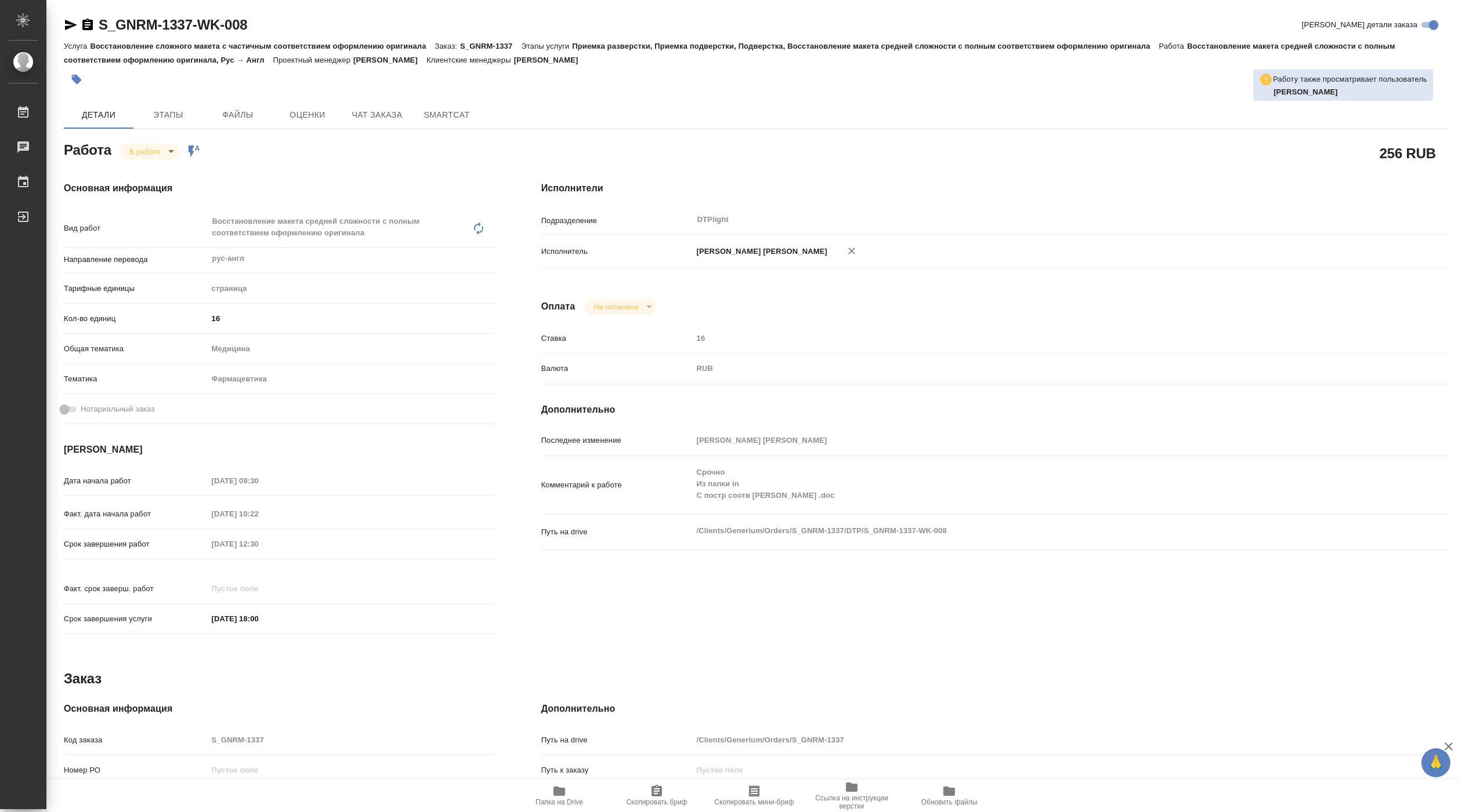
type textarea "x"
drag, startPoint x: 98, startPoint y: 32, endPoint x: 283, endPoint y: 29, distance: 185.0
click at [283, 29] on div "S_GNRM-1337-WK-008 [PERSON_NAME] детали заказа" at bounding box center [756, 24] width 1385 height 19
copy link "S_GNRM-1337-WK-008"
